Goal: Information Seeking & Learning: Learn about a topic

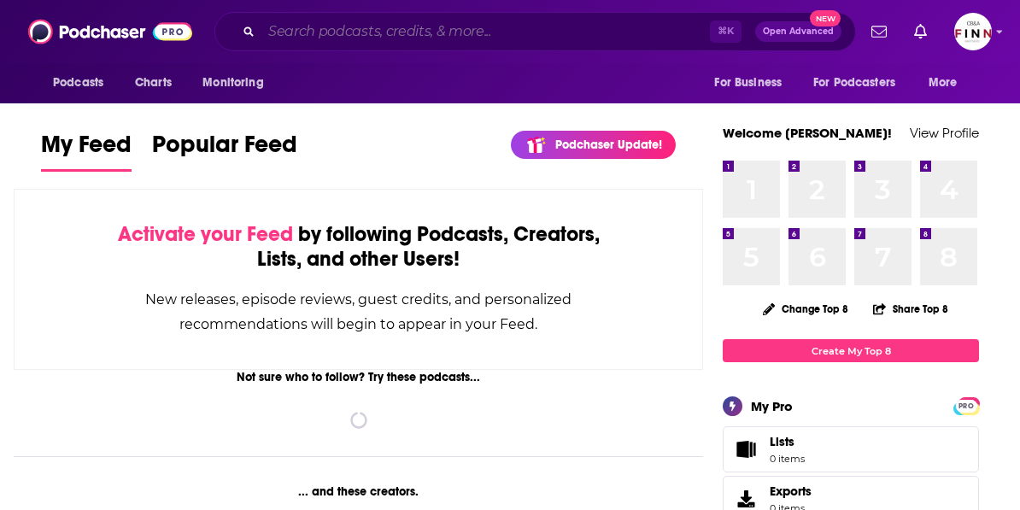
click at [519, 37] on input "Search podcasts, credits, & more..." at bounding box center [485, 31] width 449 height 27
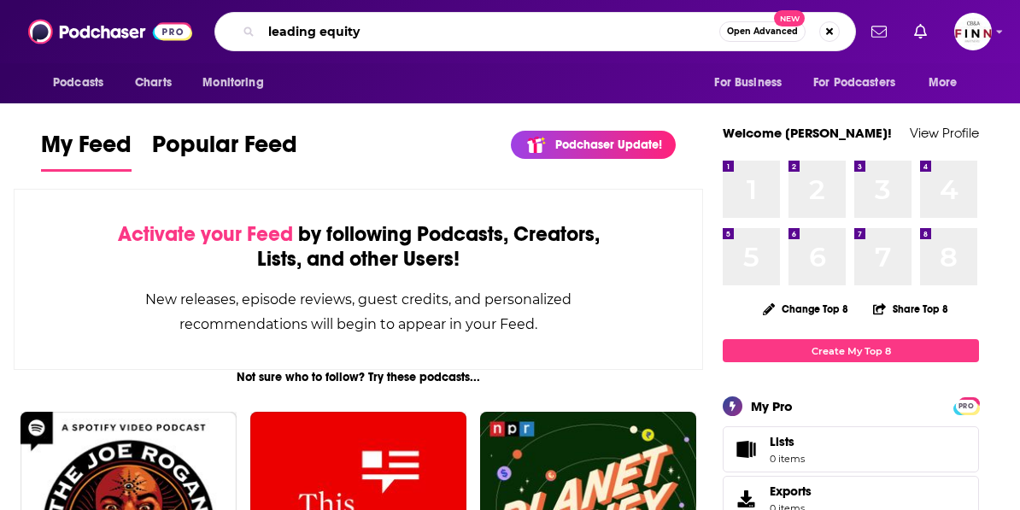
type input "leading equity"
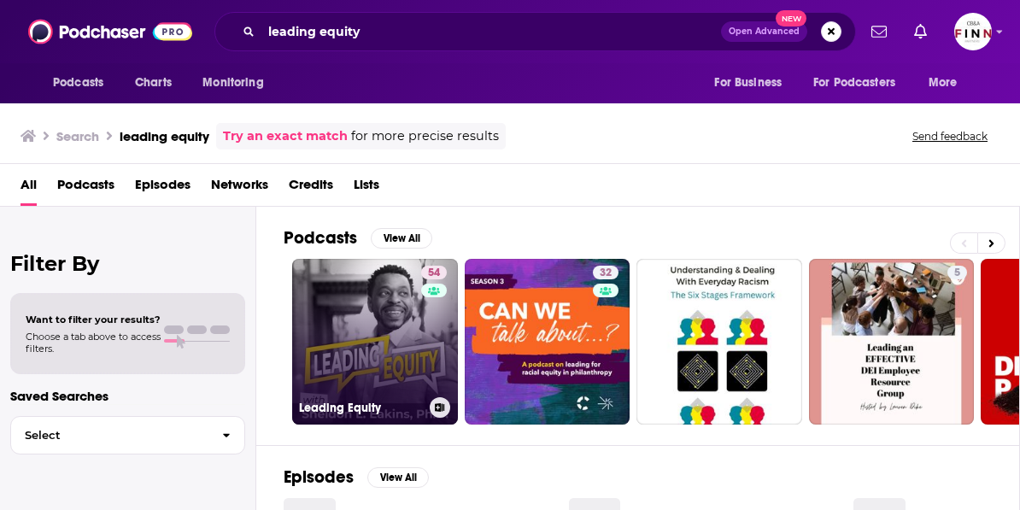
click at [295, 289] on link "54 Leading Equity" at bounding box center [375, 342] width 166 height 166
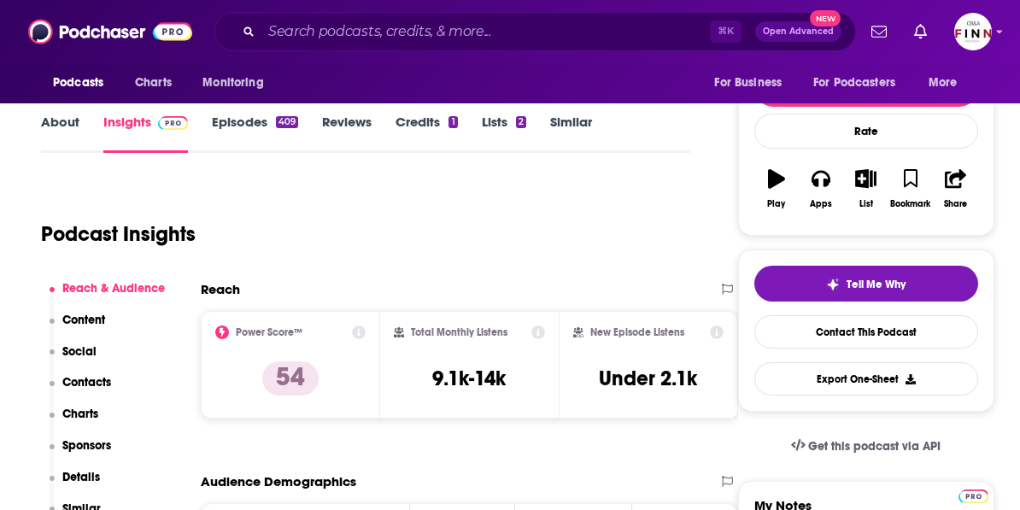
scroll to position [220, 0]
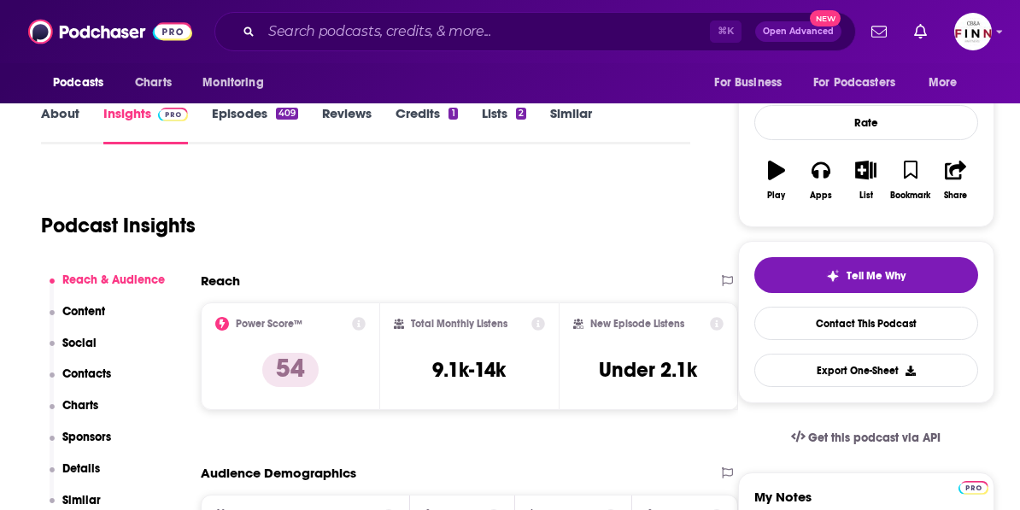
click at [619, 317] on div "New Episode Listens Under 2.1k" at bounding box center [648, 356] width 150 height 79
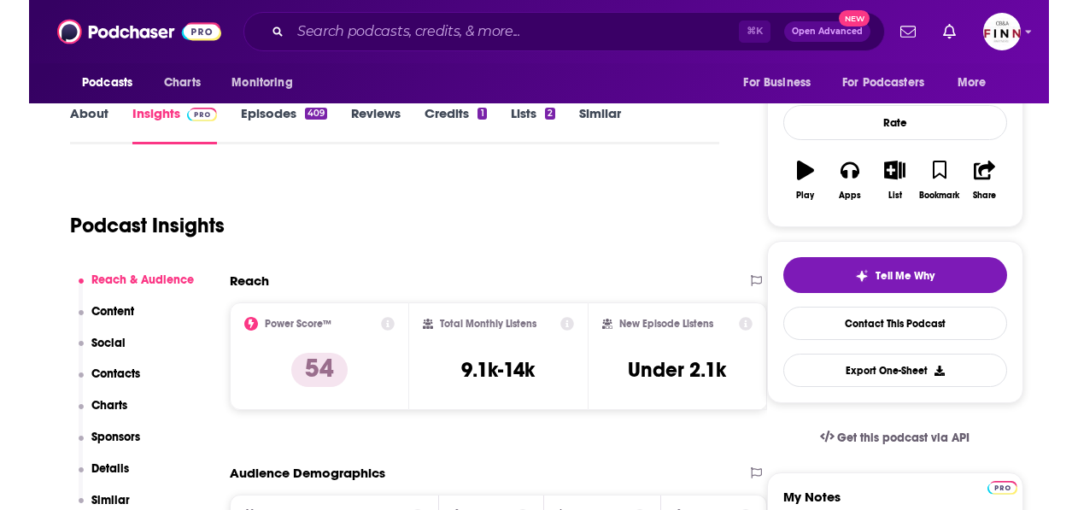
scroll to position [215, 0]
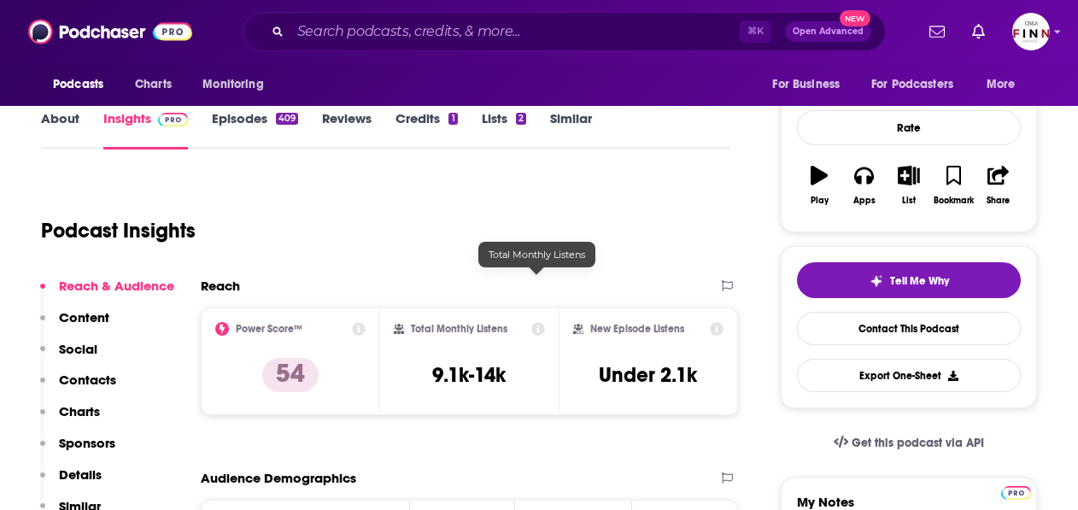
click at [546, 322] on div "Total Monthly Listens 9.1k-14k" at bounding box center [470, 361] width 152 height 79
click at [643, 322] on div "New Episode Listens Under 2.1k" at bounding box center [648, 361] width 150 height 79
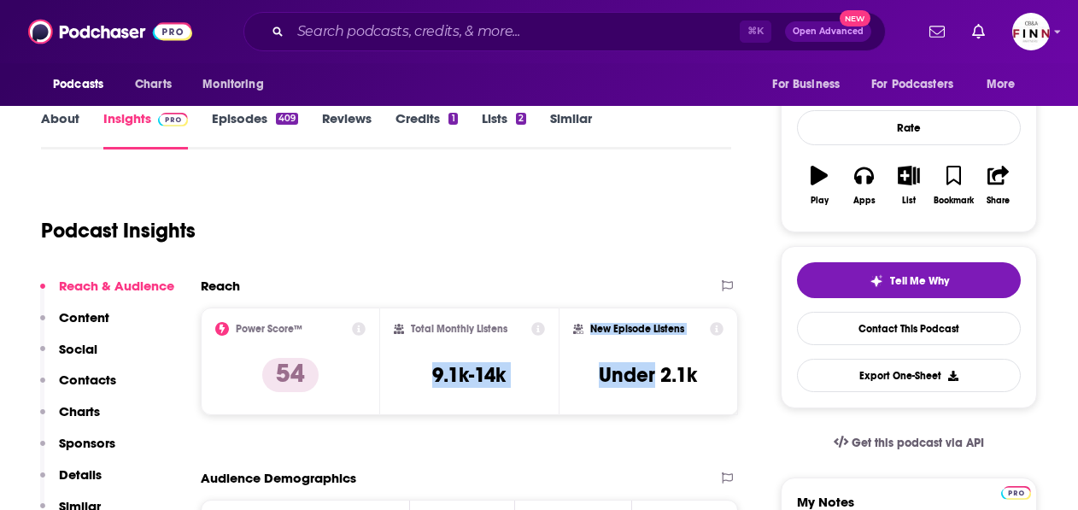
drag, startPoint x: 643, startPoint y: 272, endPoint x: 589, endPoint y: 272, distance: 53.8
click at [589, 308] on div "Power Score™ 54 Total Monthly Listens 9.1k-14k New Episode Listens Under 2.1k" at bounding box center [469, 362] width 537 height 108
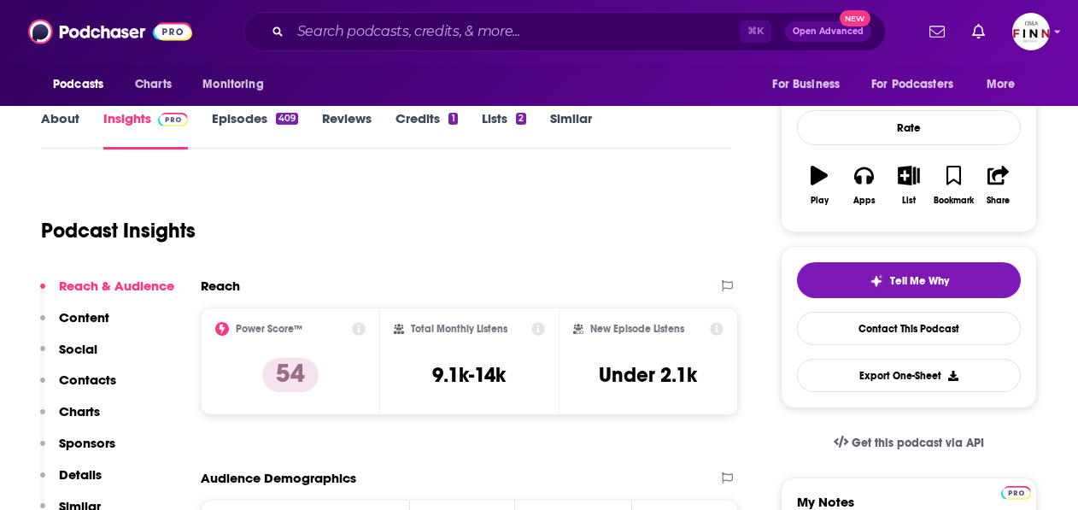
click at [599, 470] on div "Audience Demographics" at bounding box center [469, 485] width 537 height 30
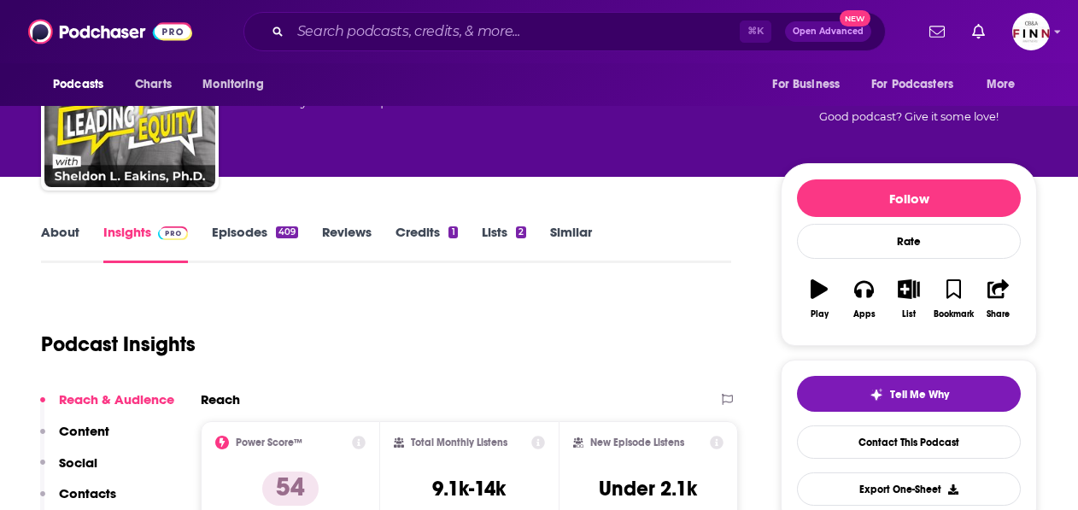
scroll to position [167, 0]
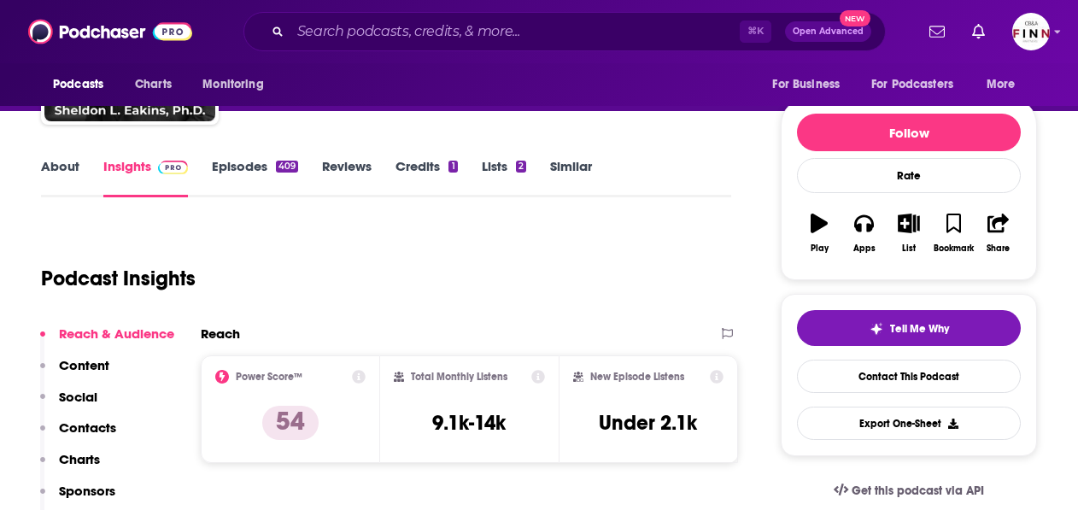
click at [642, 370] on div "New Episode Listens Under 2.1k" at bounding box center [648, 409] width 150 height 79
click at [560, 355] on div "Total Monthly Listens 9.1k-14k" at bounding box center [469, 409] width 179 height 108
click at [781, 371] on div "Tell Me Why Contact This Podcast Export One-Sheet" at bounding box center [909, 375] width 256 height 162
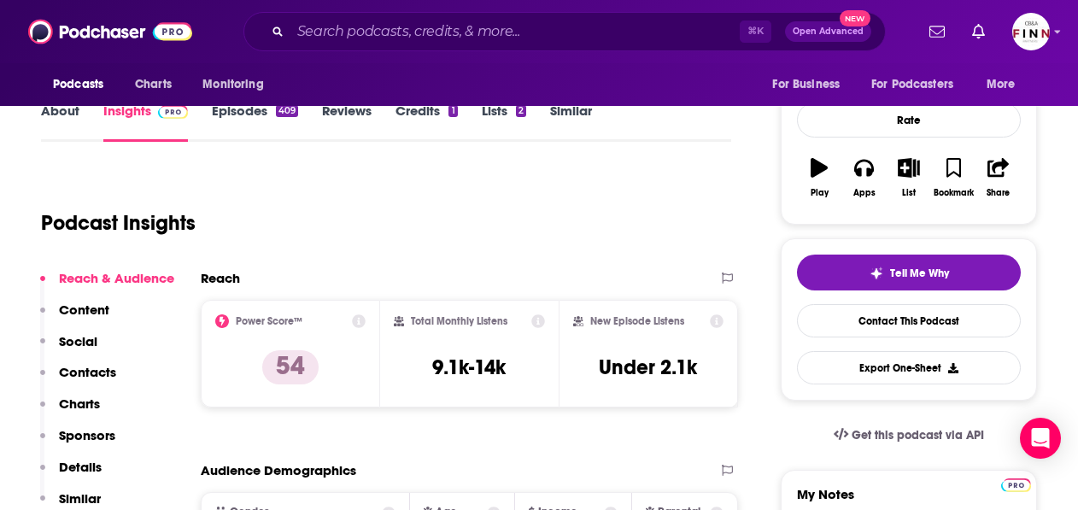
scroll to position [249, 0]
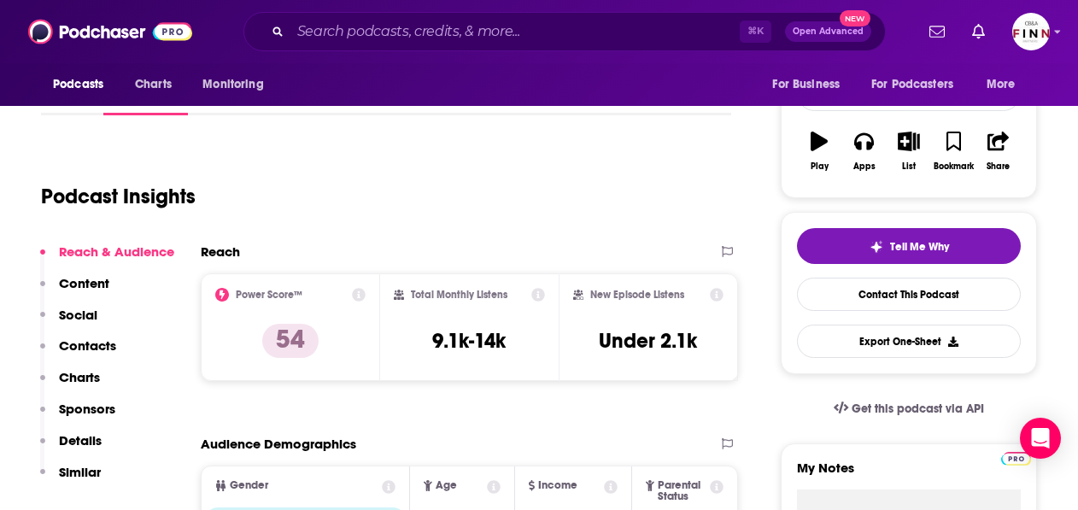
click at [643, 288] on div "New Episode Listens Under 2.1k" at bounding box center [648, 327] width 150 height 79
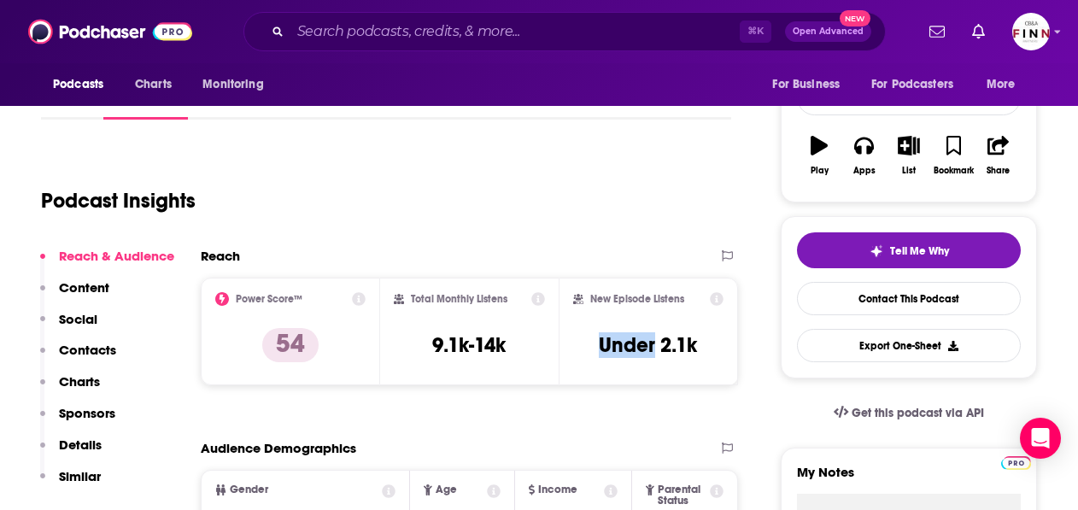
scroll to position [291, 0]
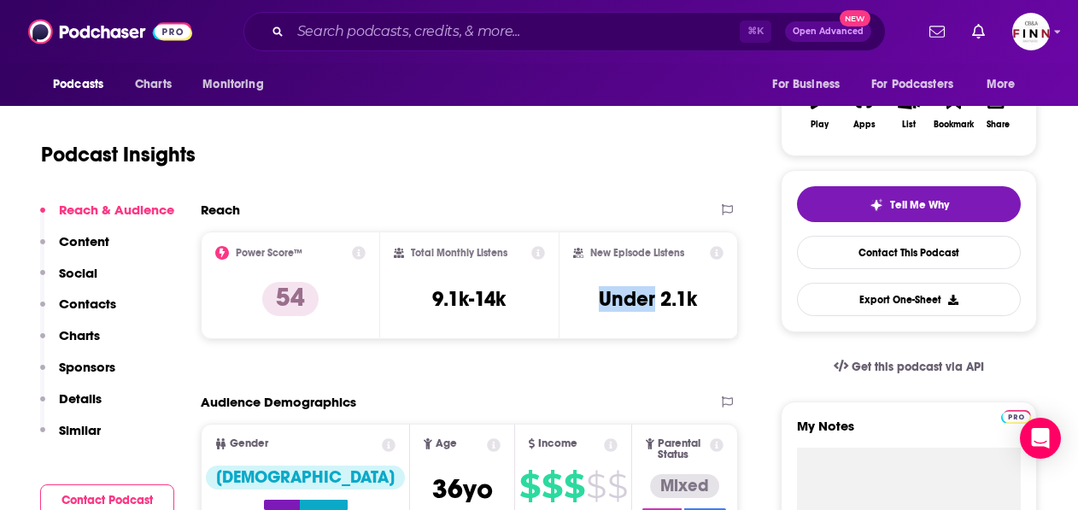
click at [642, 246] on div "New Episode Listens Under 2.1k" at bounding box center [648, 285] width 150 height 79
click at [654, 246] on div "New Episode Listens Under 2.1k" at bounding box center [648, 285] width 150 height 79
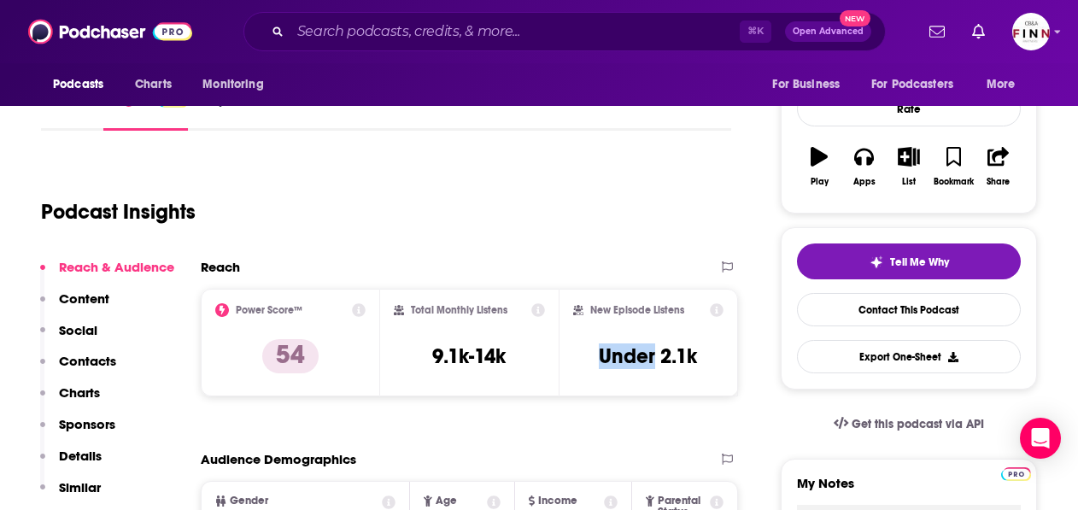
scroll to position [207, 0]
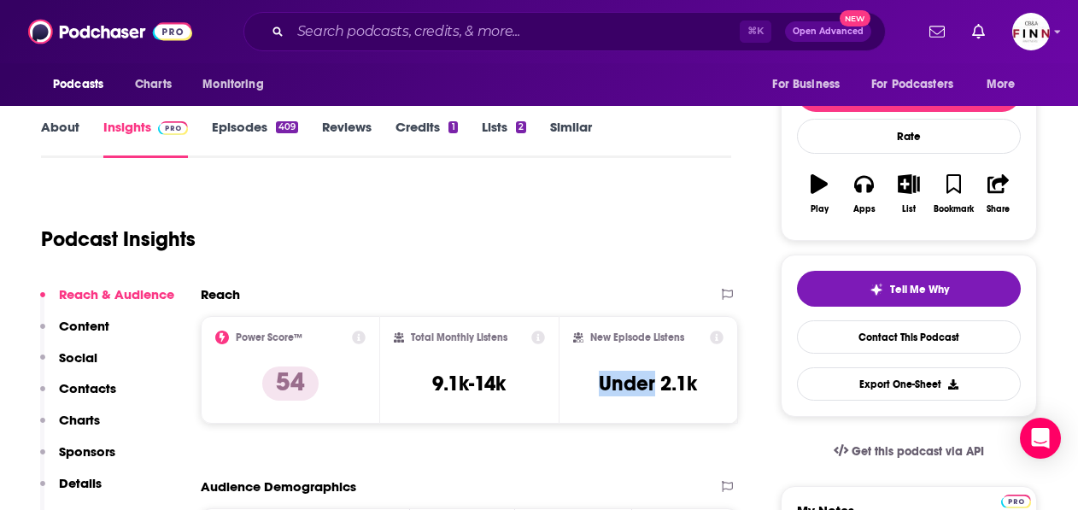
click at [174, 286] on p "Reach & Audience" at bounding box center [116, 294] width 115 height 16
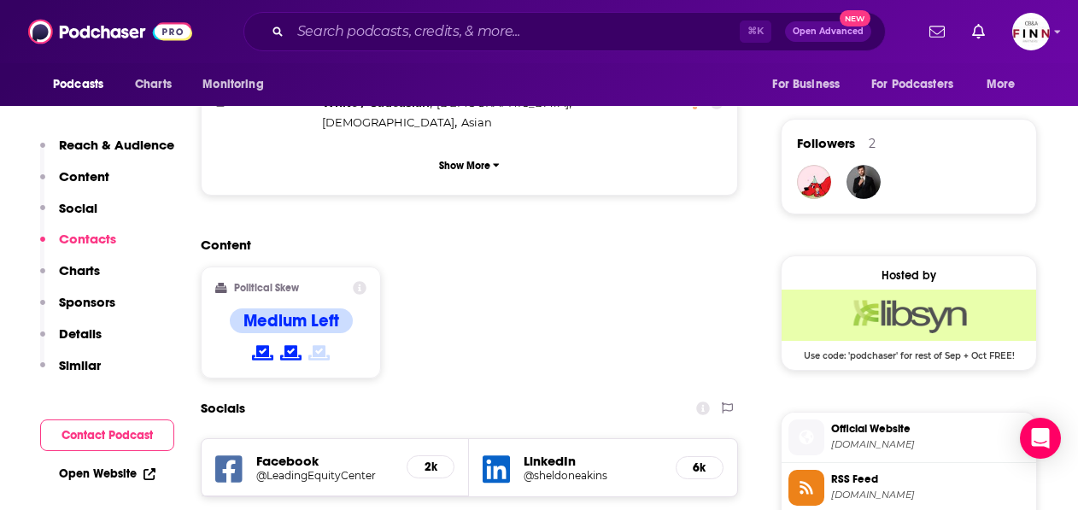
scroll to position [1200, 0]
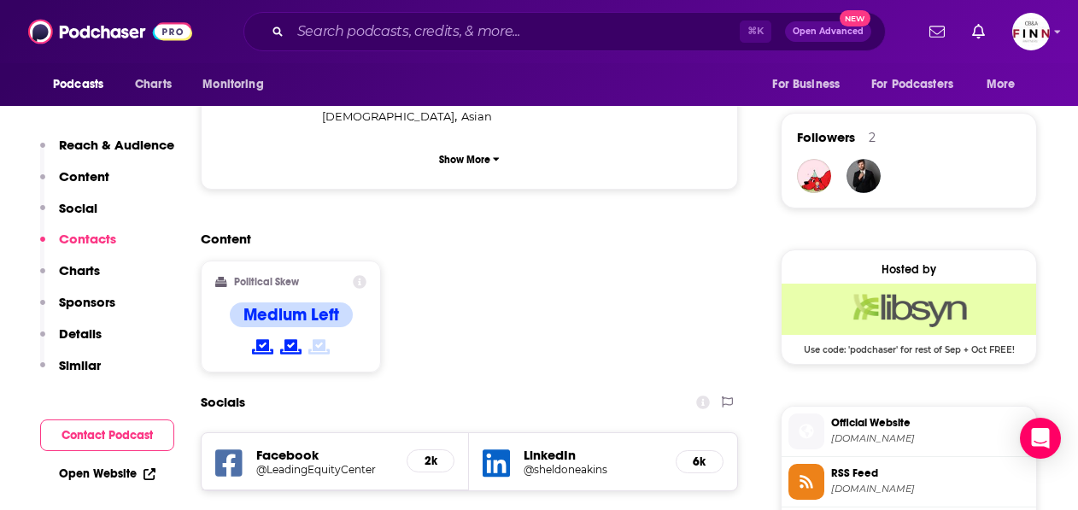
click at [888, 407] on li "Official Website [DOMAIN_NAME]" at bounding box center [909, 432] width 255 height 50
click at [912, 407] on li "Official Website [DOMAIN_NAME]" at bounding box center [909, 432] width 255 height 50
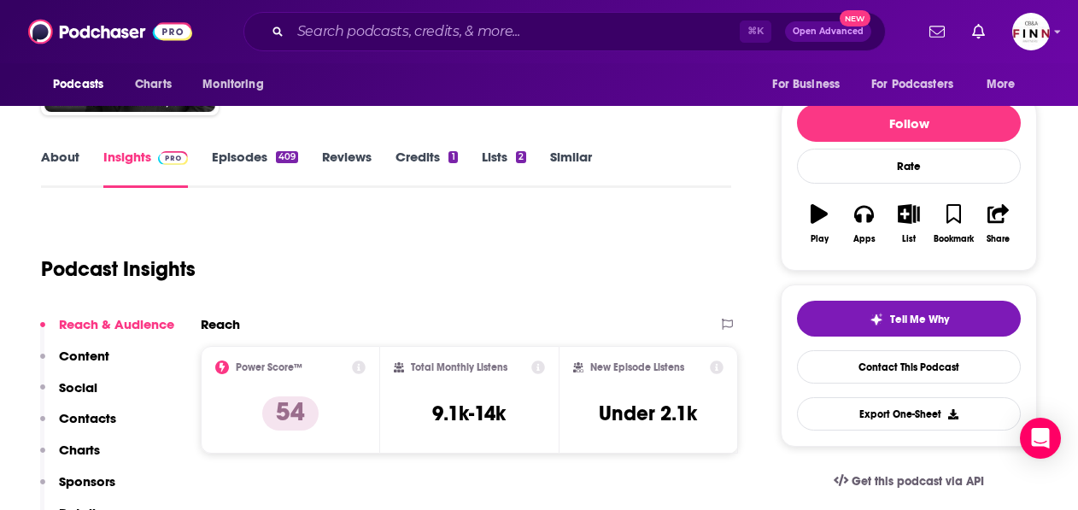
scroll to position [0, 0]
